Goal: Transaction & Acquisition: Purchase product/service

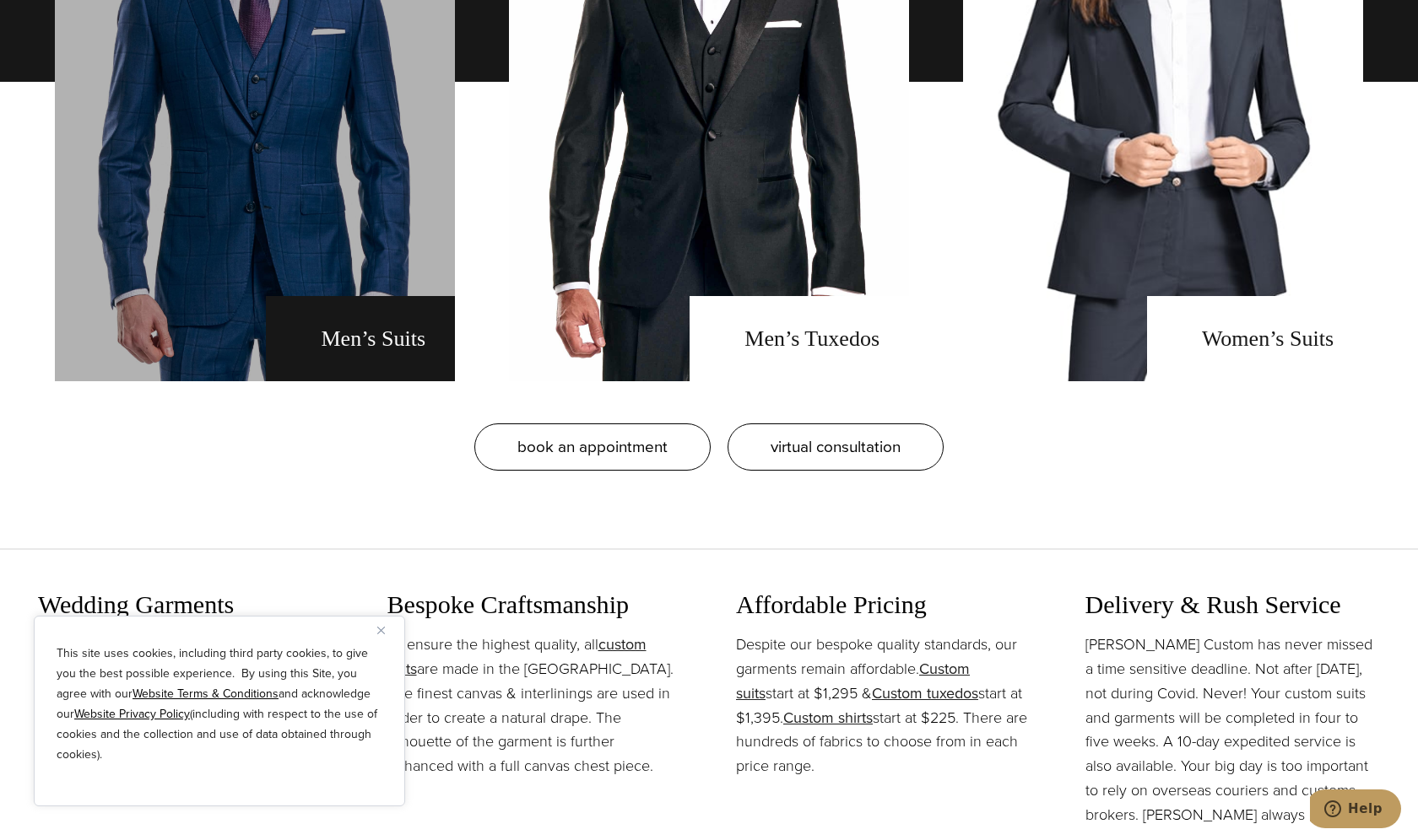
scroll to position [1771, 0]
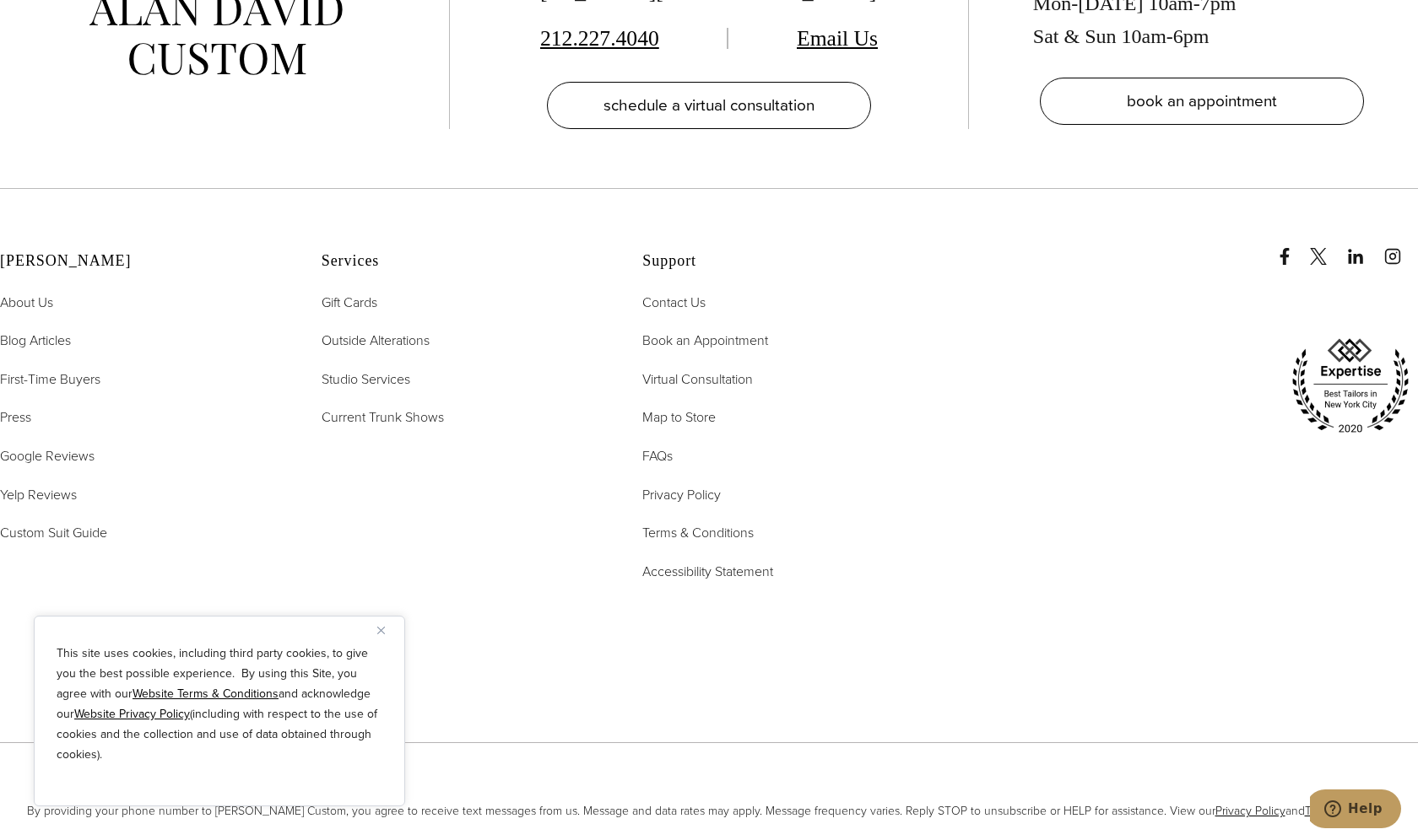
scroll to position [11137, 0]
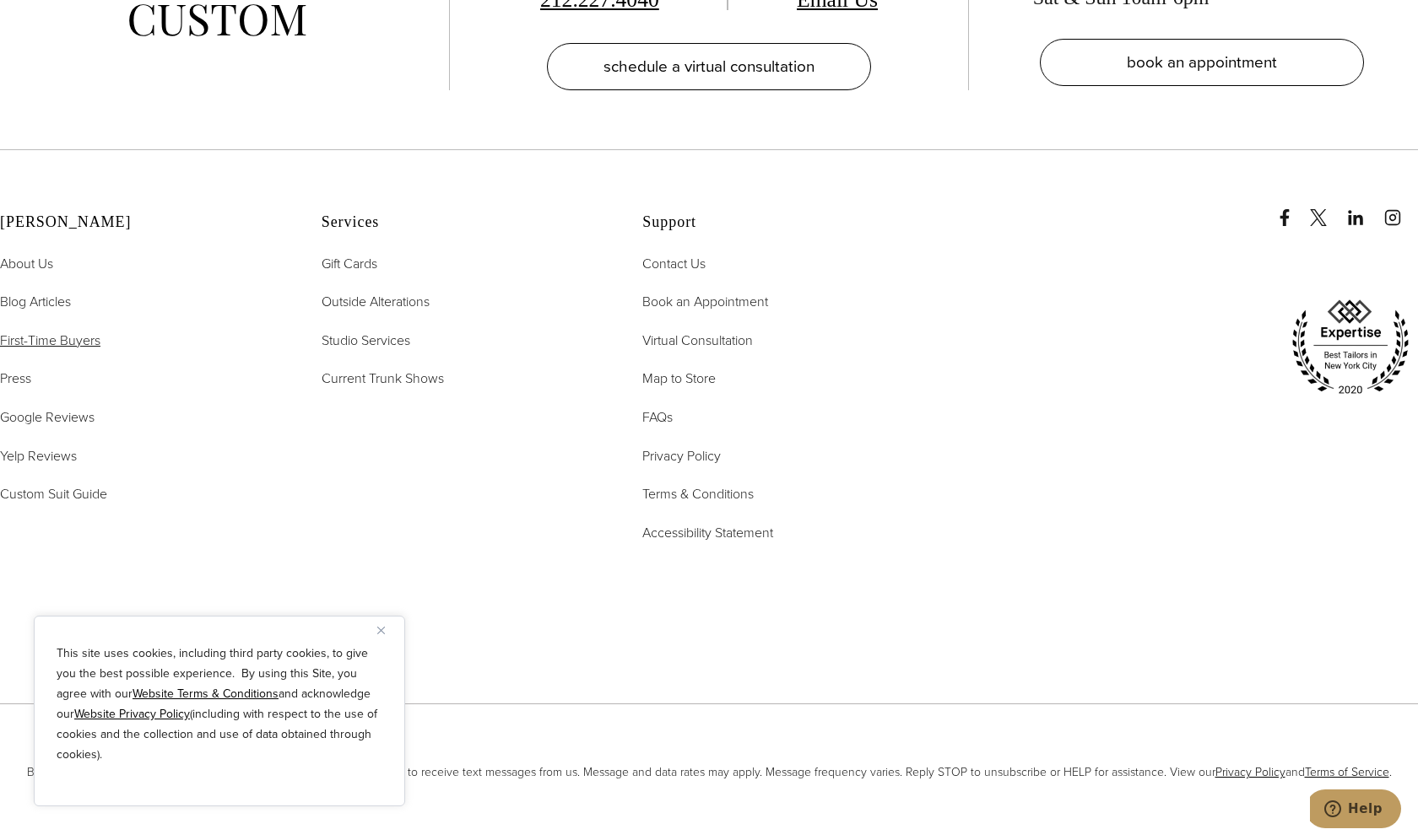
click at [30, 330] on span "First-Time Buyers" at bounding box center [50, 340] width 101 height 19
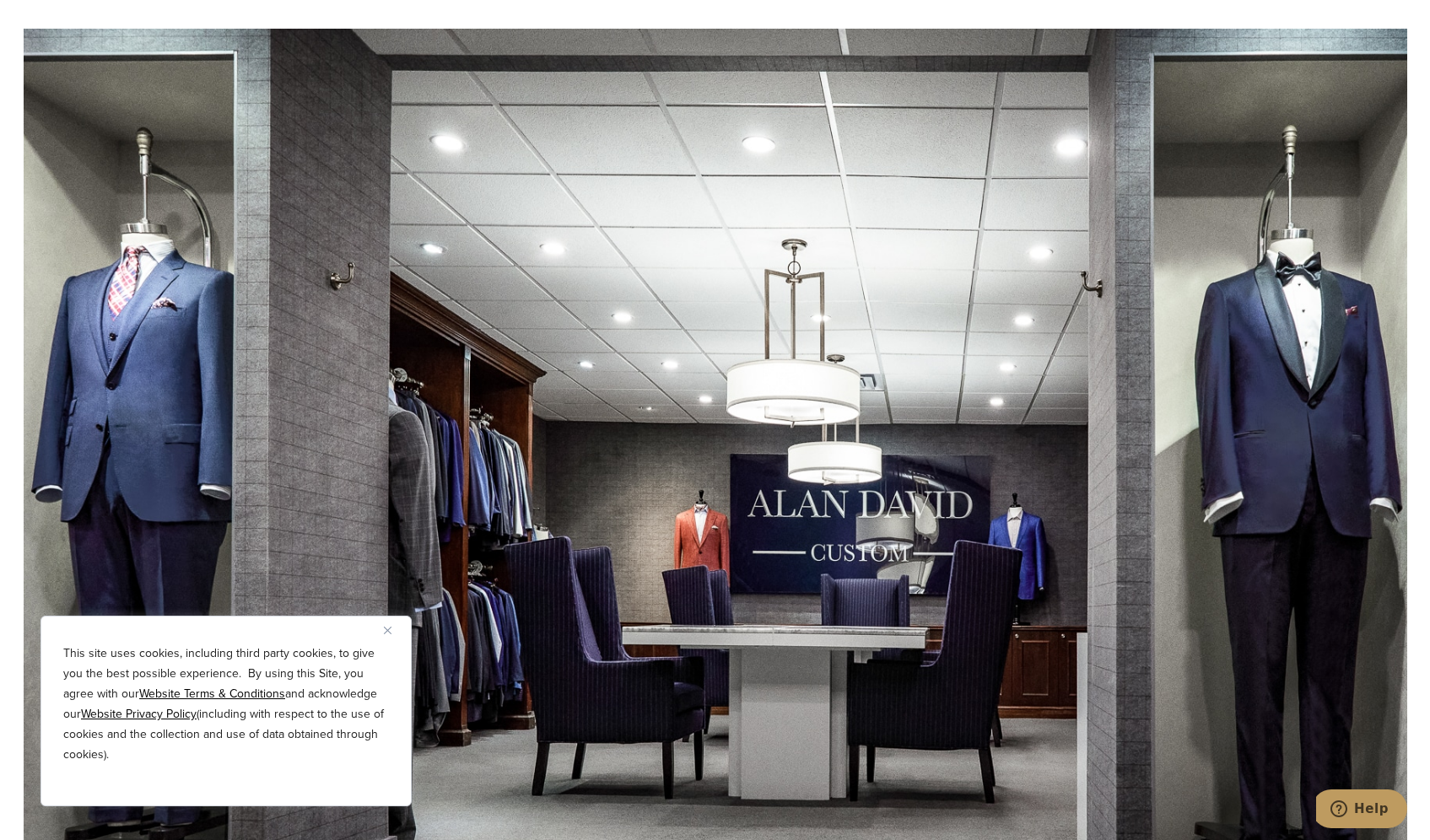
scroll to position [3206, 0]
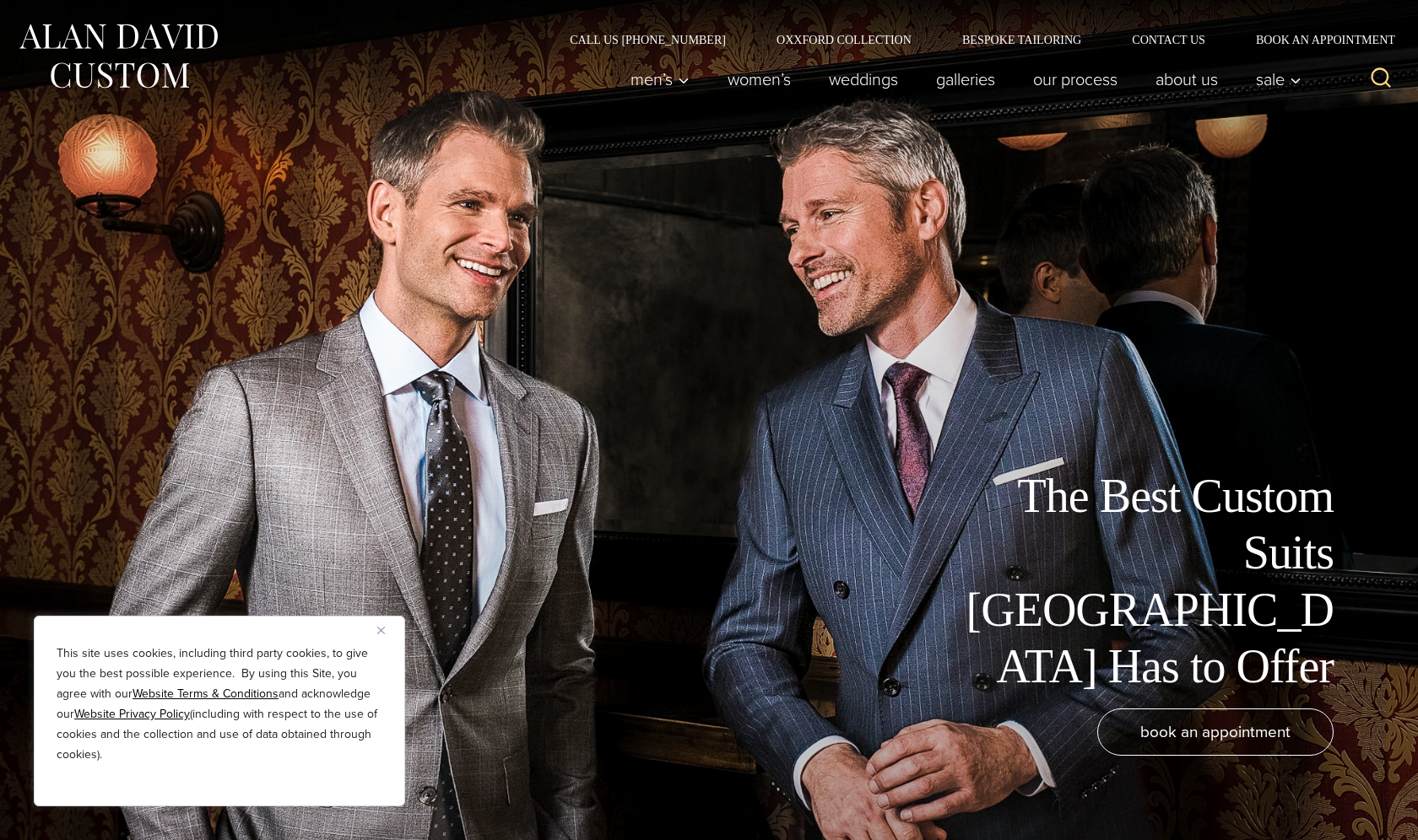
scroll to position [11137, 0]
